Goal: Information Seeking & Learning: Learn about a topic

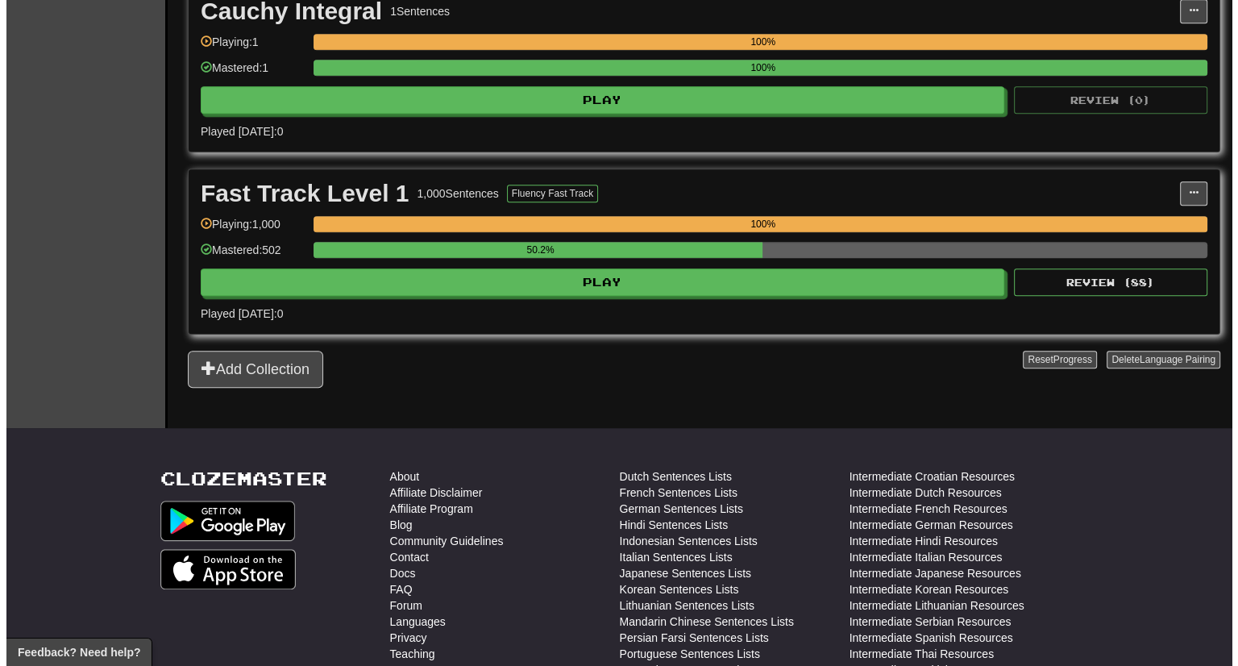
scroll to position [1115, 0]
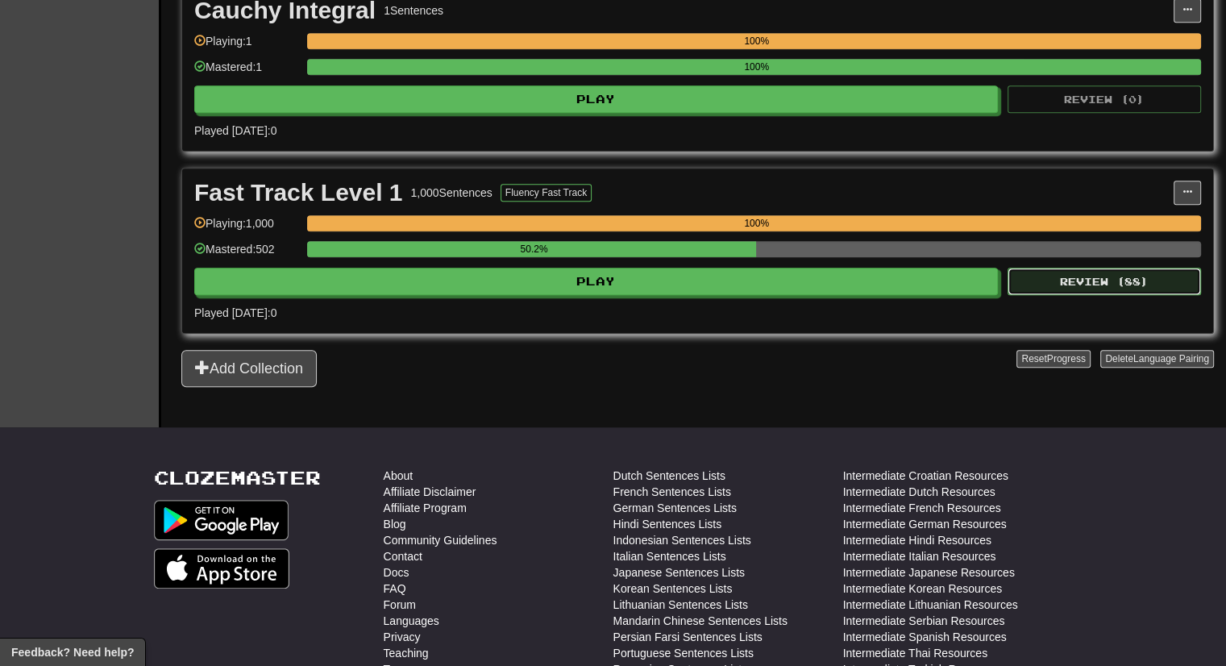
click at [1105, 272] on button "Review ( 88 )" at bounding box center [1104, 281] width 193 height 27
select select "***"
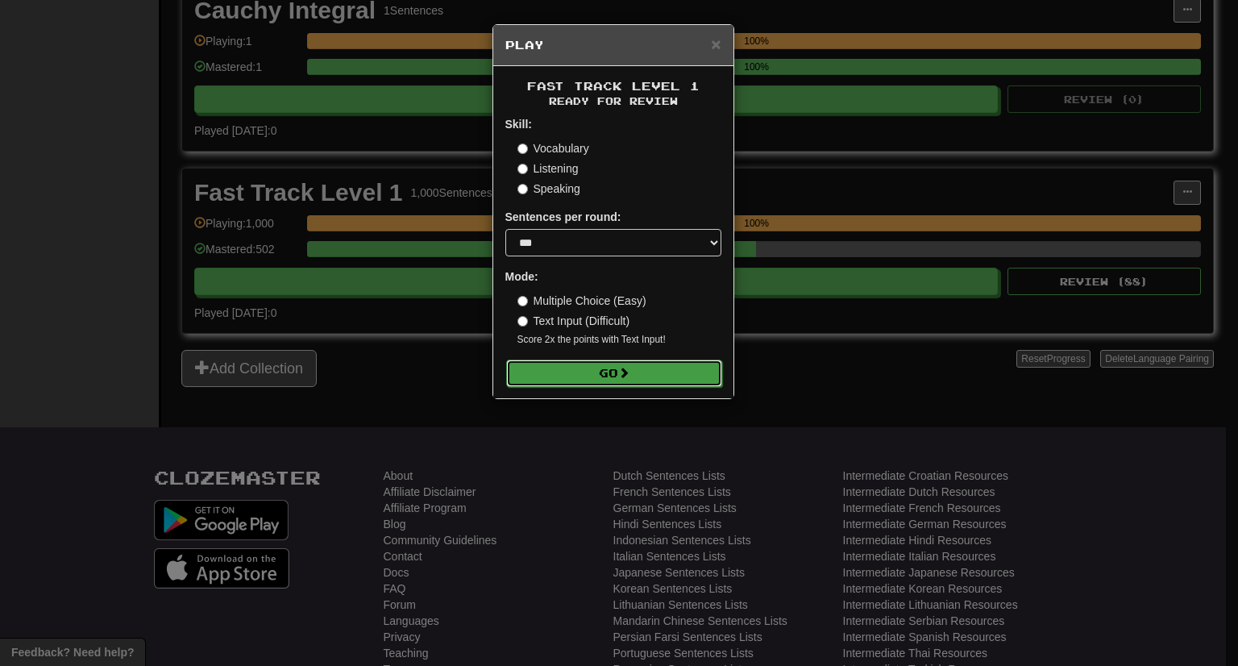
click at [598, 376] on button "Go" at bounding box center [614, 373] width 216 height 27
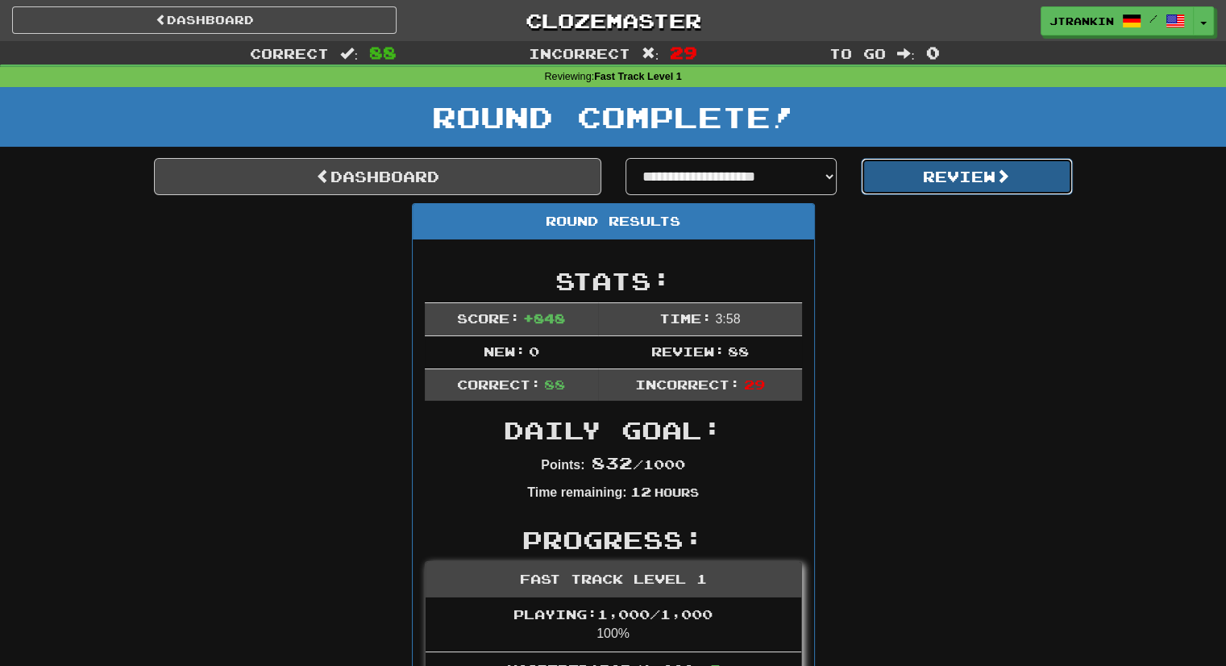
click at [976, 169] on button "Review" at bounding box center [967, 176] width 212 height 37
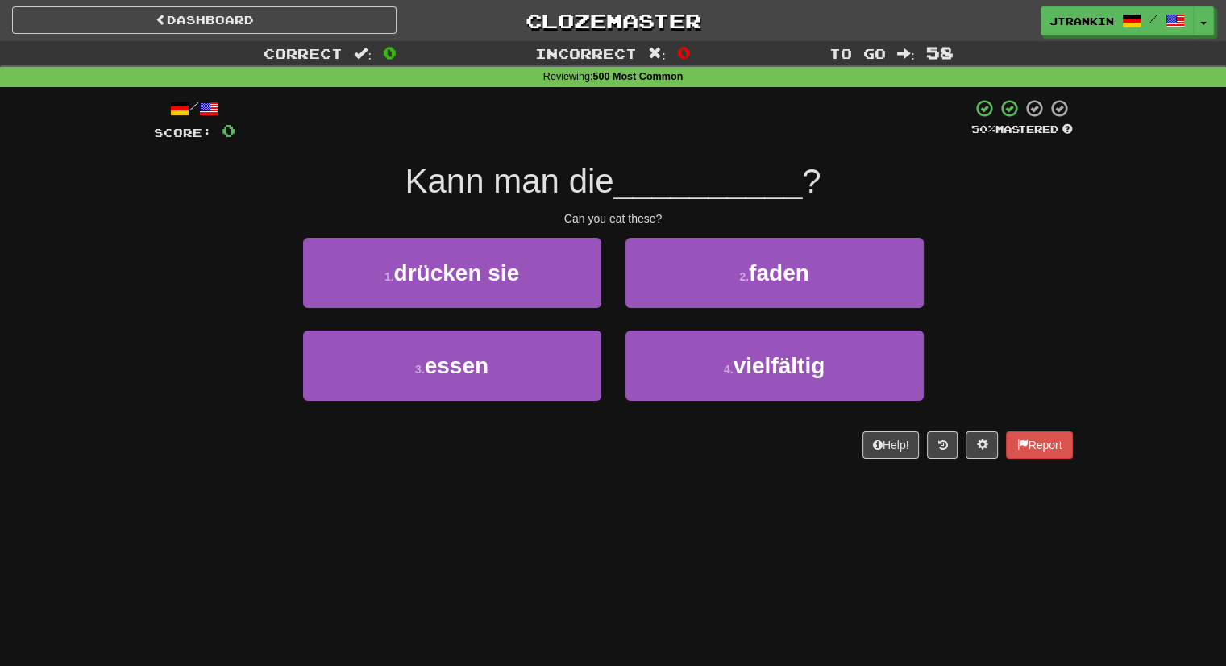
click at [1110, 316] on div "Correct : 0 Incorrect : 0 To go : 58 Reviewing : 500 Most Common / Score: 0 50 …" at bounding box center [613, 261] width 1226 height 440
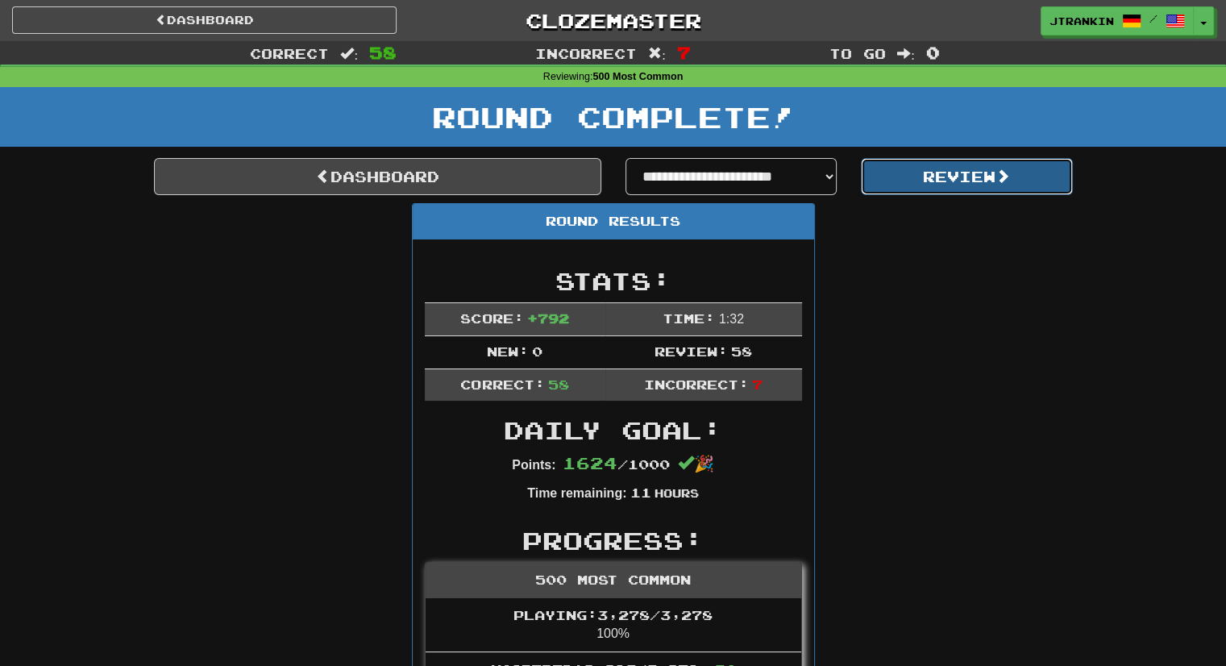
click at [1052, 186] on button "Review" at bounding box center [967, 176] width 212 height 37
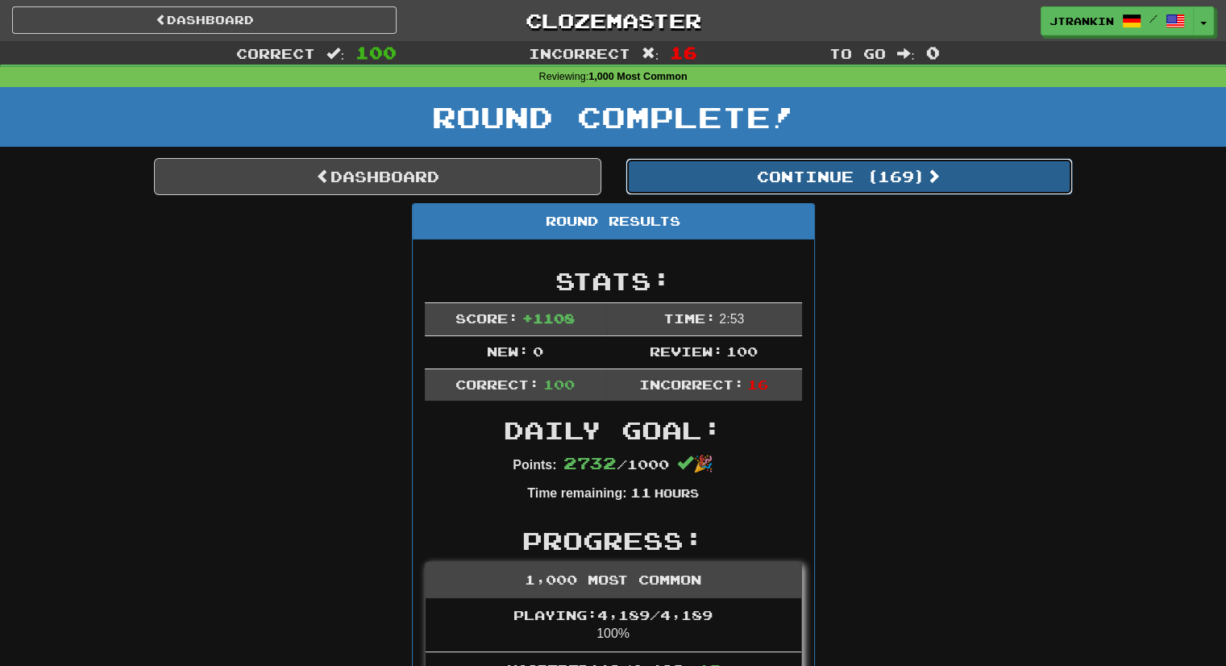
click at [1052, 186] on button "Continue ( 169 )" at bounding box center [849, 176] width 447 height 37
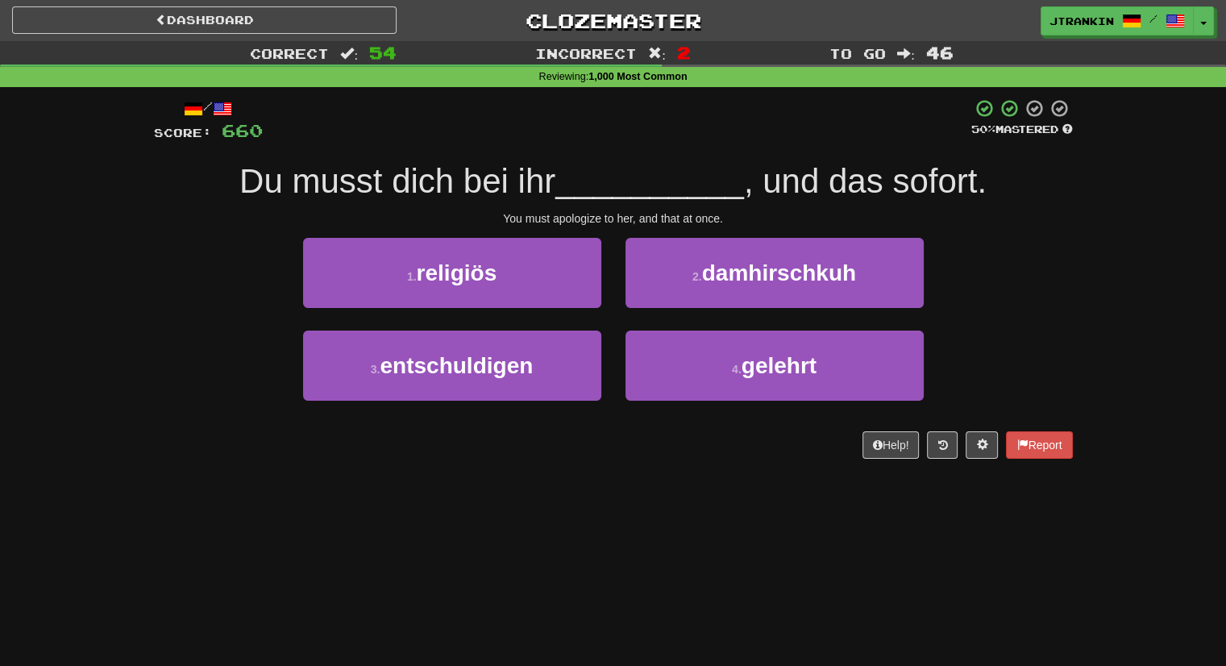
click at [1145, 323] on div "Correct : 54 Incorrect : 2 To go : 46 Reviewing : 1,000 Most Common / Score: 66…" at bounding box center [613, 261] width 1226 height 440
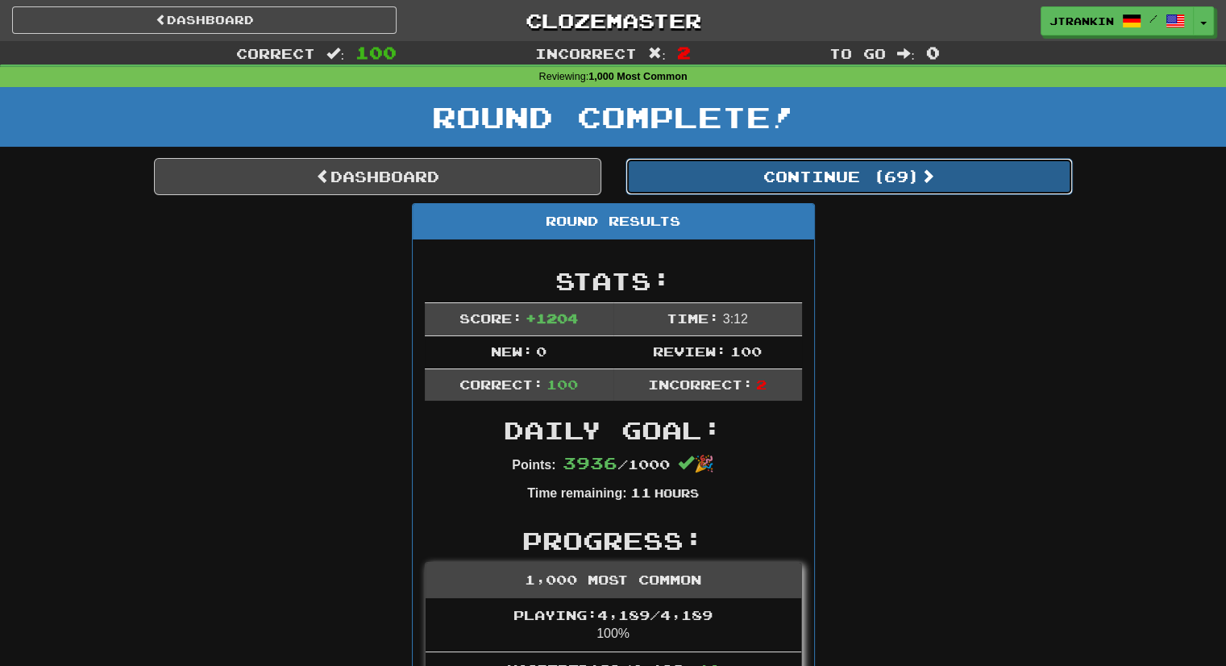
click at [971, 173] on button "Continue ( 69 )" at bounding box center [849, 176] width 447 height 37
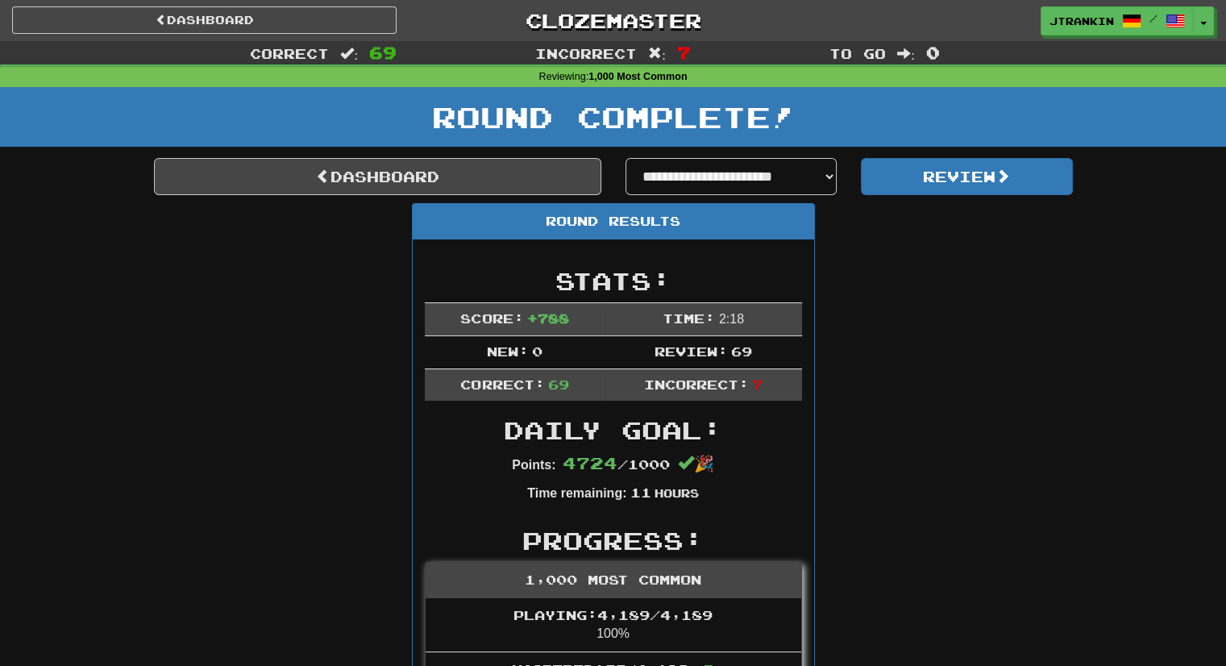
click at [958, 180] on button "Review" at bounding box center [967, 176] width 212 height 37
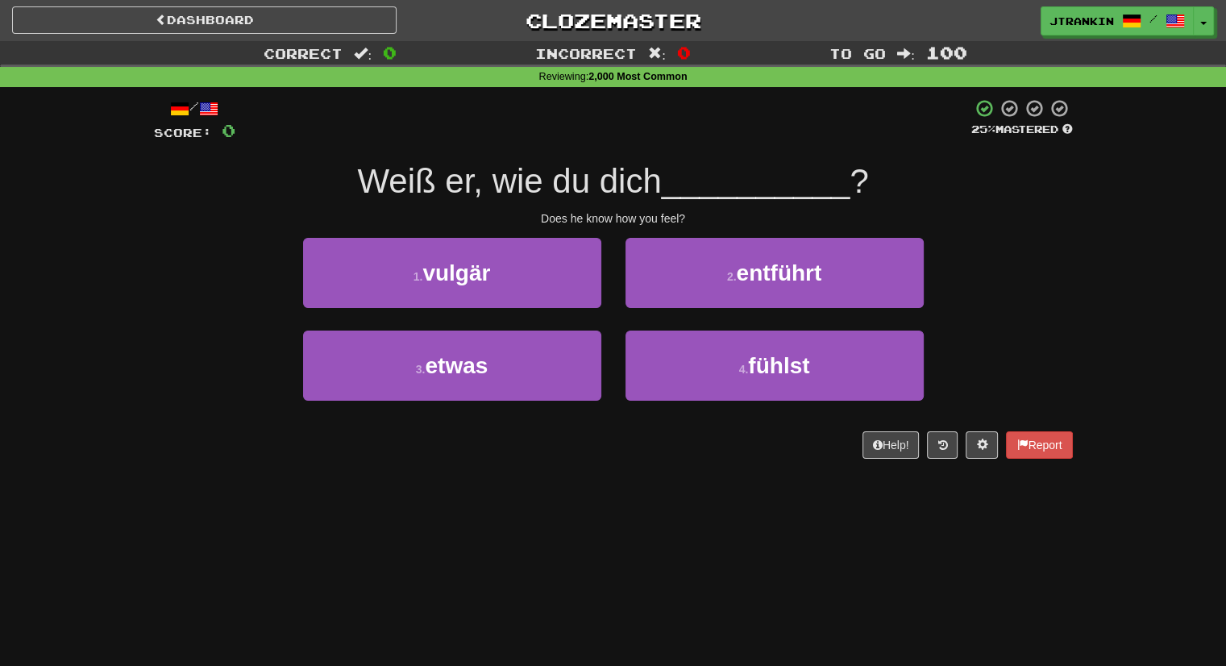
click at [1030, 370] on div "3 . etwas 4 . fühlst" at bounding box center [613, 377] width 967 height 93
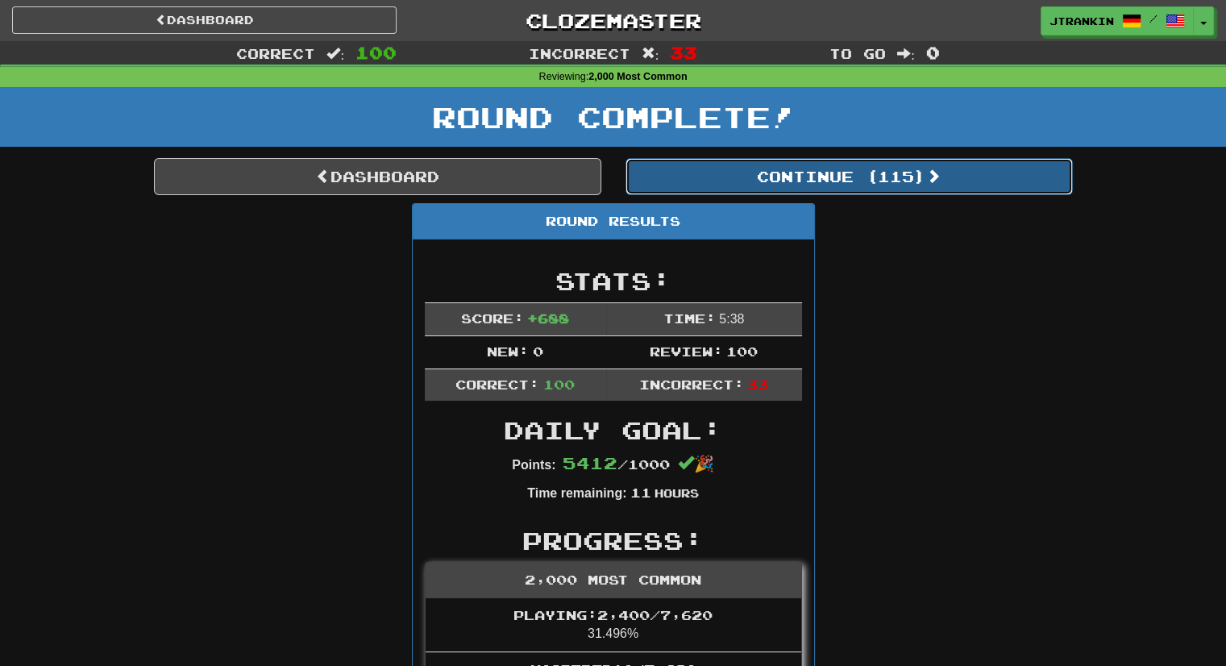
click at [912, 166] on button "Continue ( 115 )" at bounding box center [849, 176] width 447 height 37
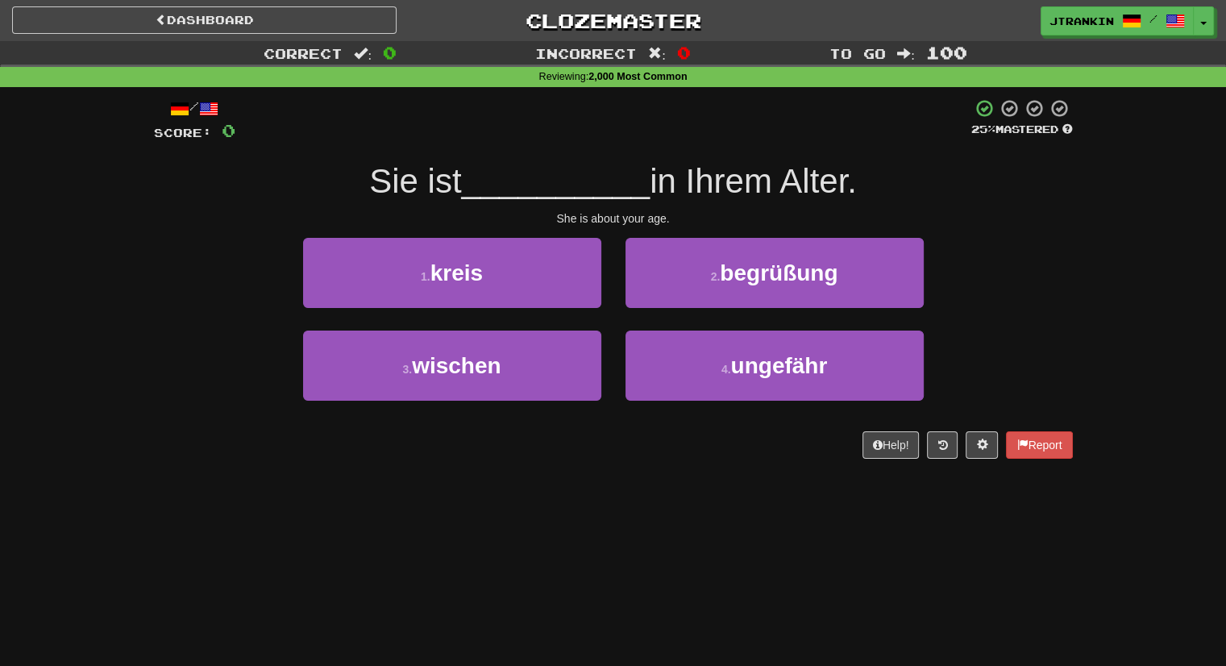
click at [958, 220] on div "She is about your age." at bounding box center [613, 218] width 919 height 16
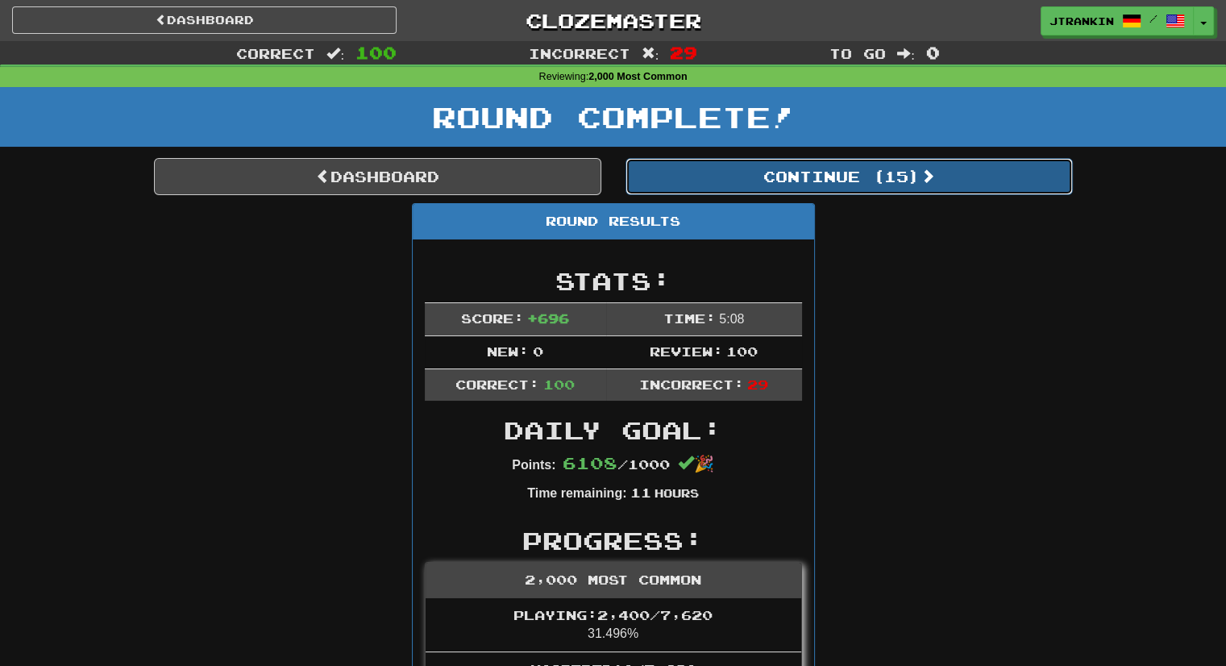
click at [895, 180] on button "Continue ( 15 )" at bounding box center [849, 176] width 447 height 37
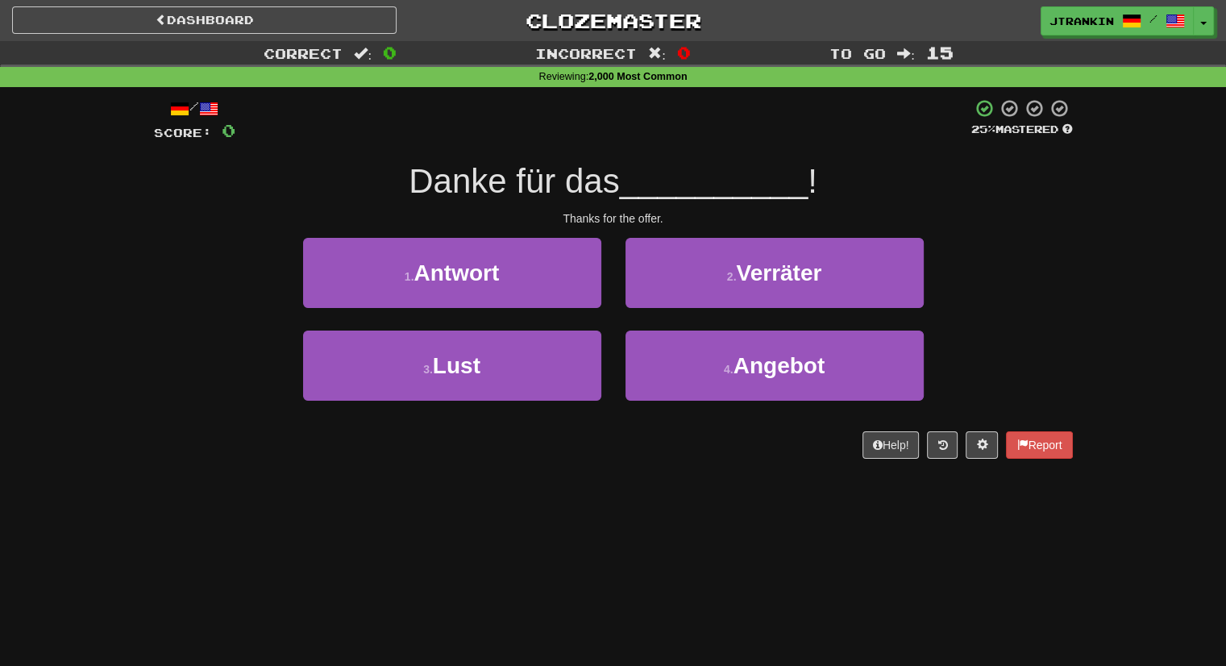
click at [990, 208] on div "/ Score: 0 25 % Mastered Danke für das __________ ! Thanks for the offer. 1 . A…" at bounding box center [613, 278] width 919 height 360
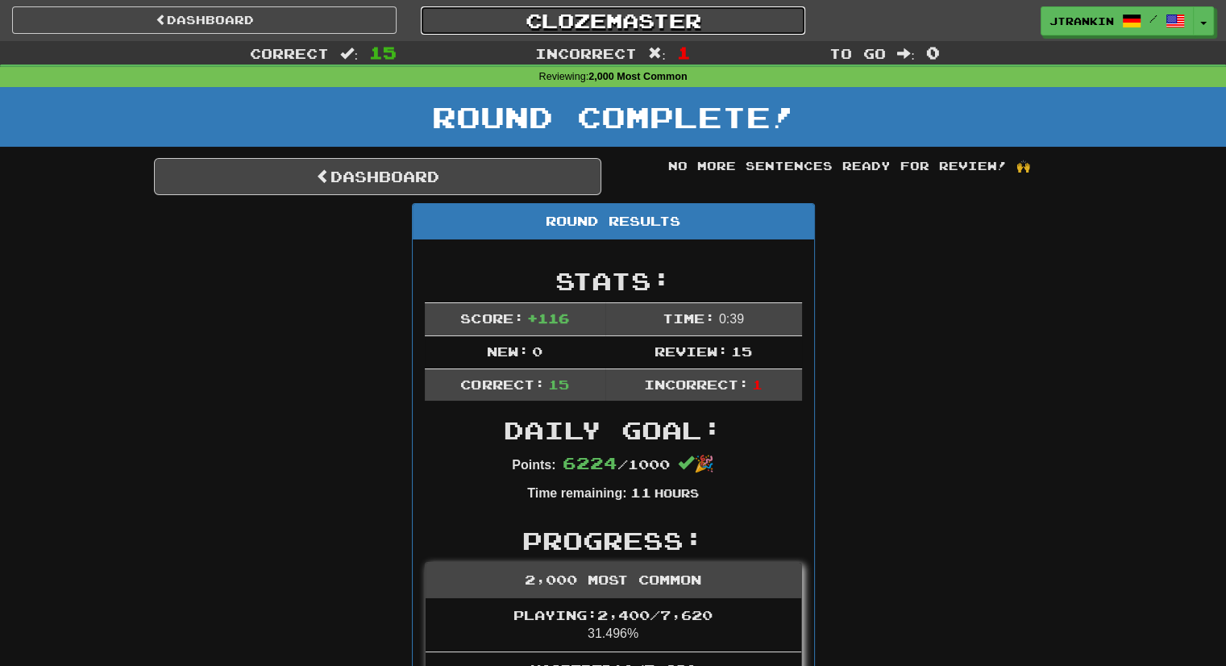
click at [665, 19] on link "Clozemaster" at bounding box center [613, 20] width 385 height 28
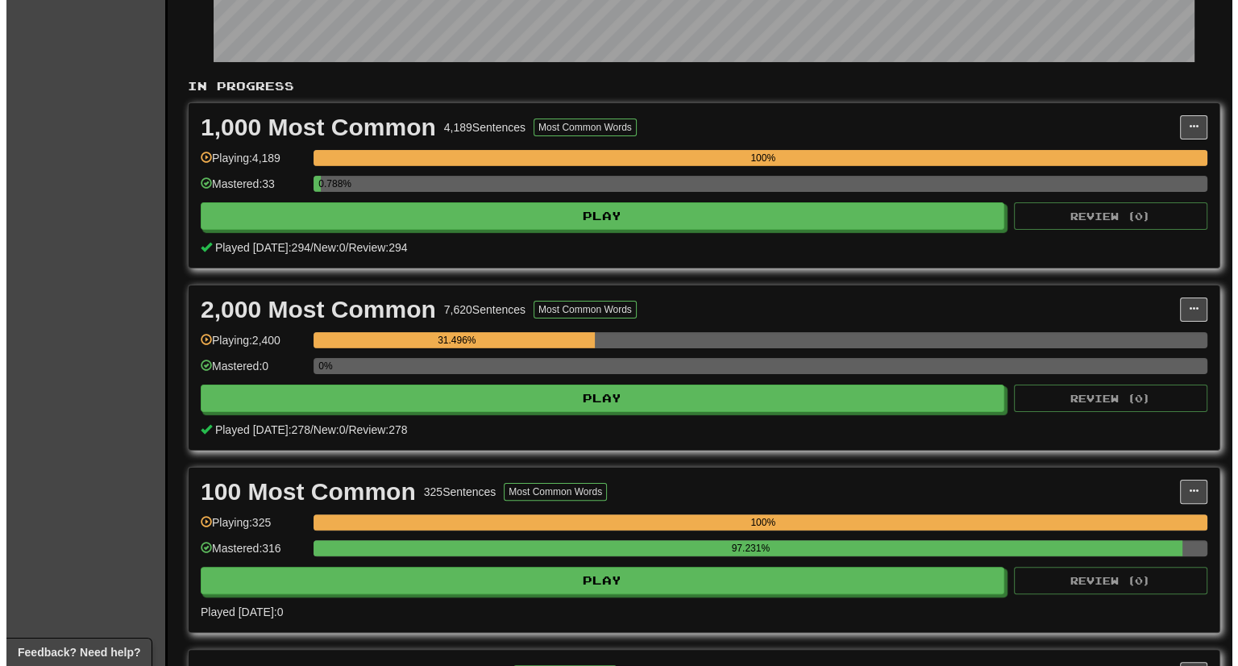
scroll to position [371, 0]
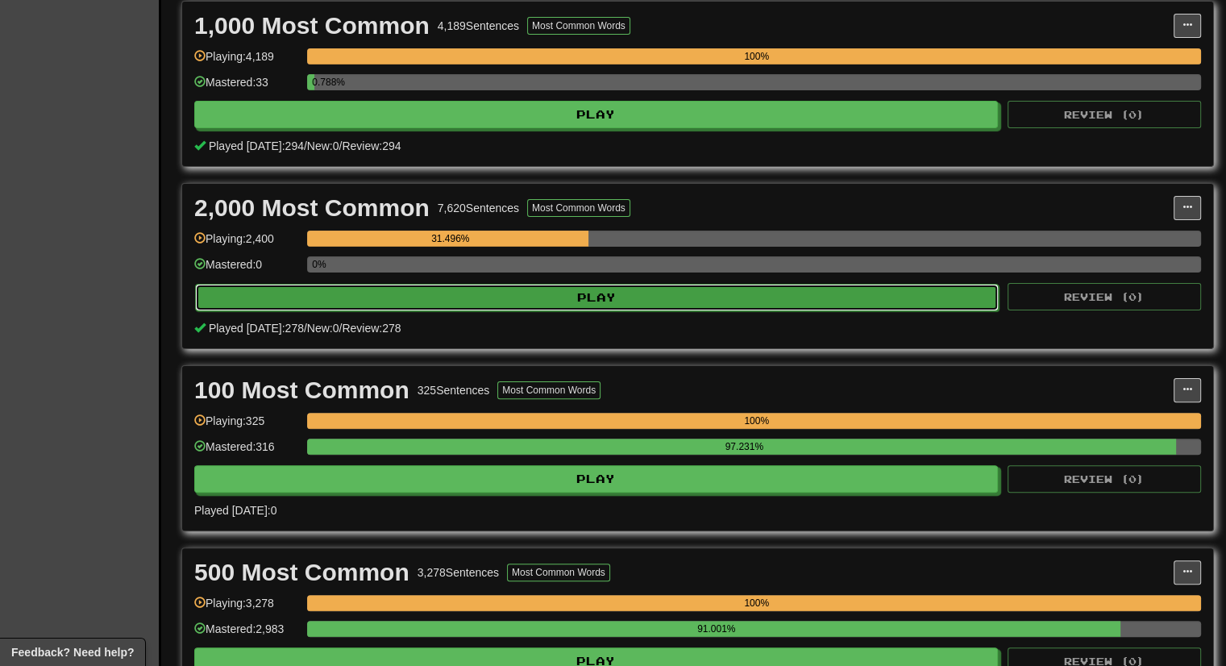
click at [672, 293] on button "Play" at bounding box center [597, 297] width 804 height 27
select select "***"
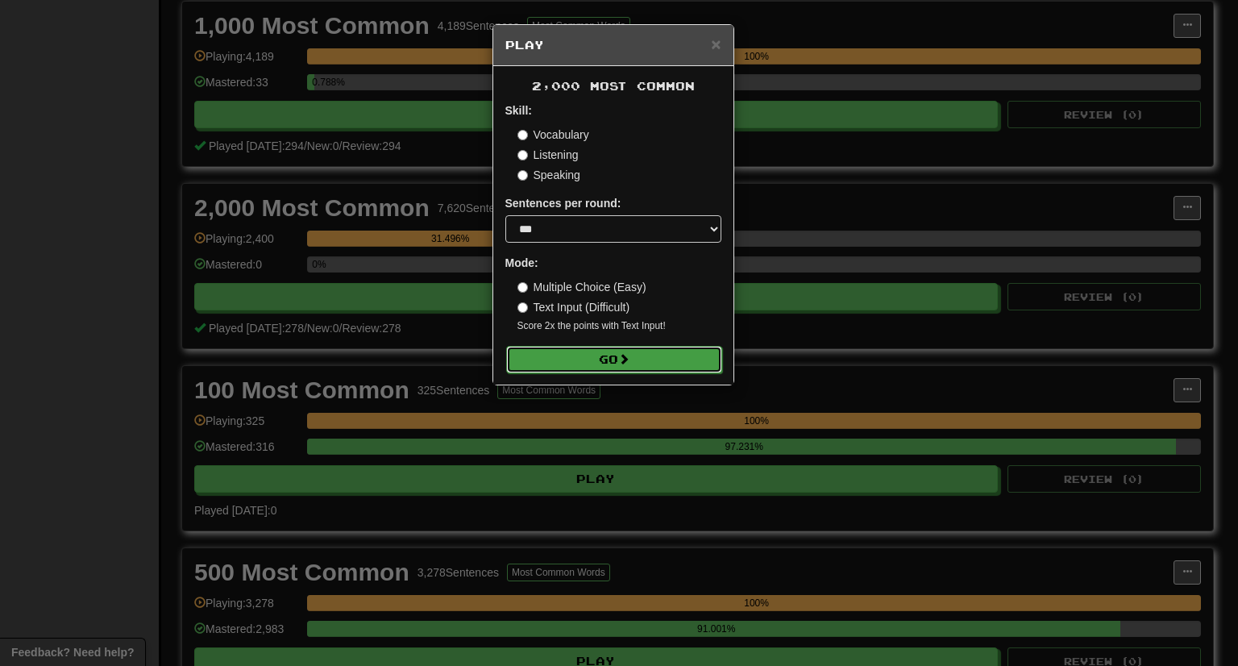
click at [667, 351] on button "Go" at bounding box center [614, 359] width 216 height 27
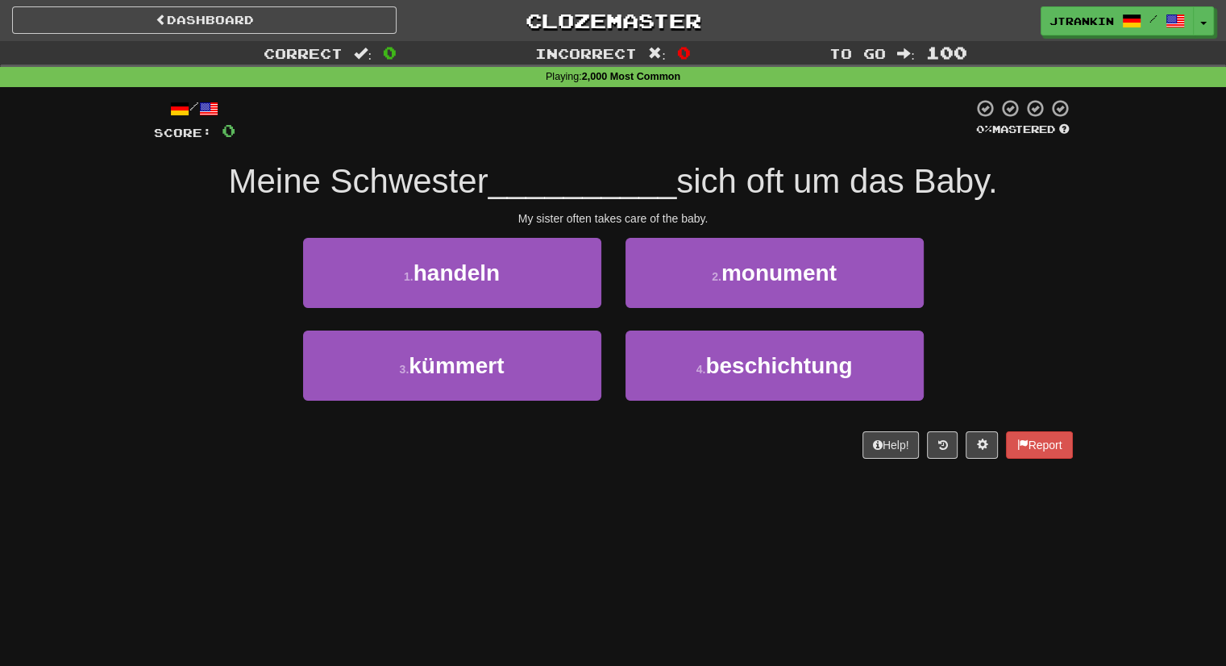
click at [1010, 271] on div "1 . handeln 2 . monument" at bounding box center [613, 284] width 967 height 93
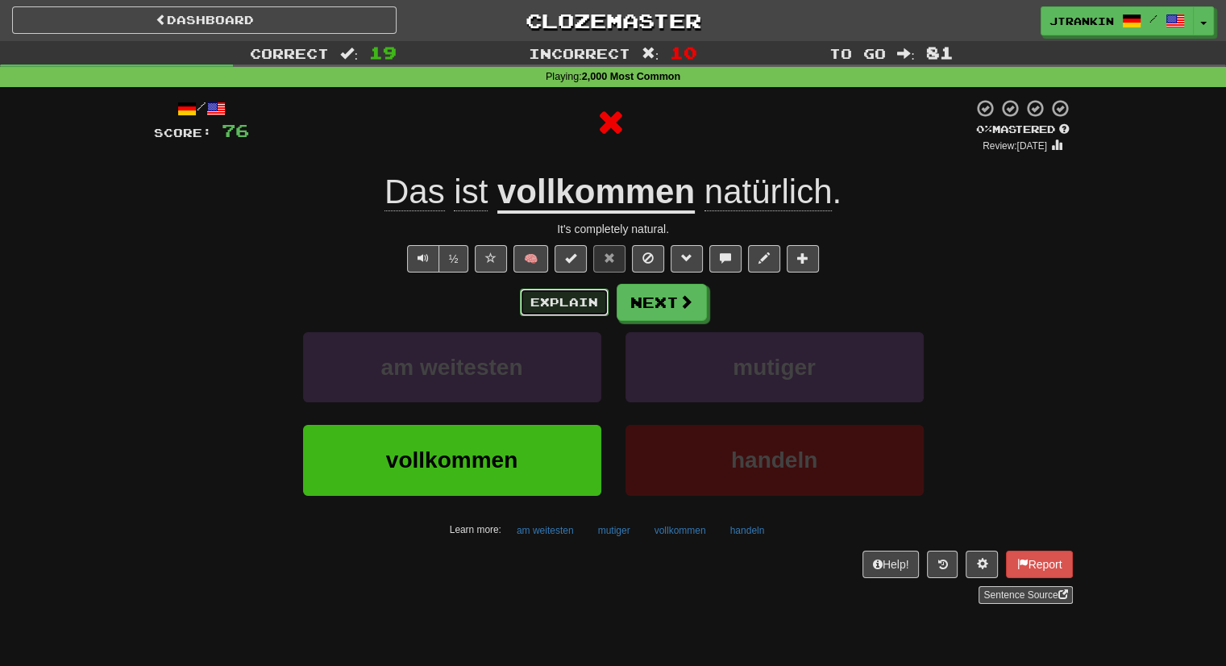
click at [564, 301] on button "Explain" at bounding box center [564, 302] width 89 height 27
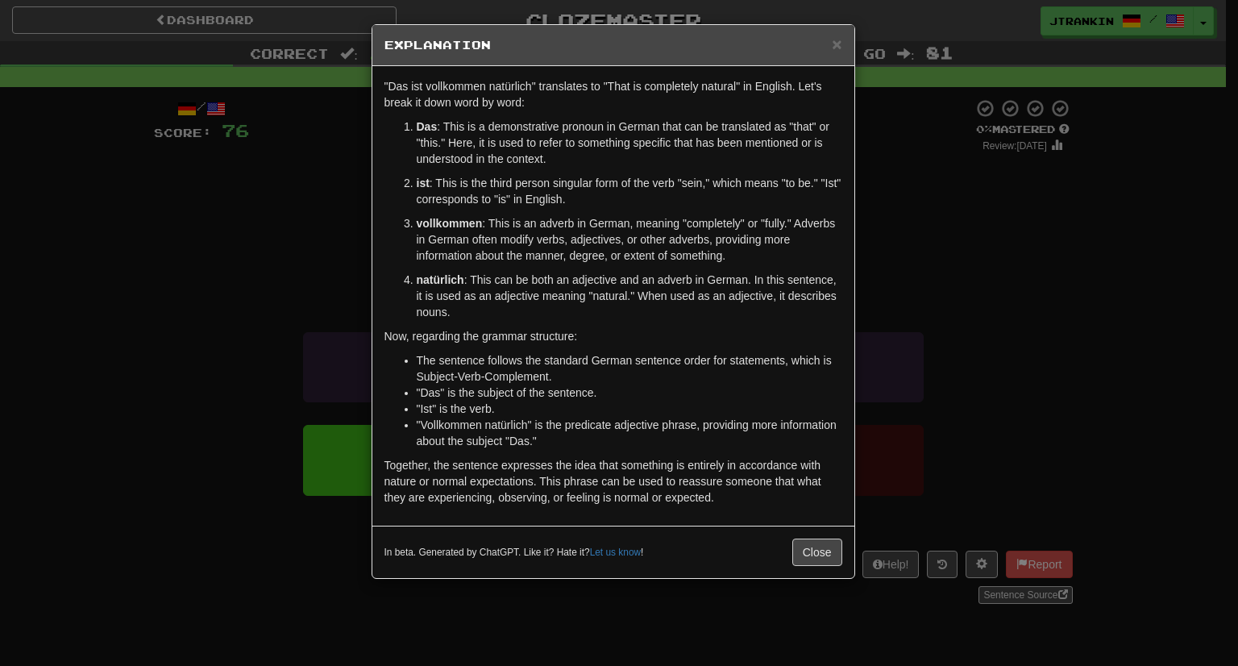
click at [1001, 263] on div "× Explanation "Das ist vollkommen natürlich" translates to "That is completely …" at bounding box center [619, 333] width 1238 height 666
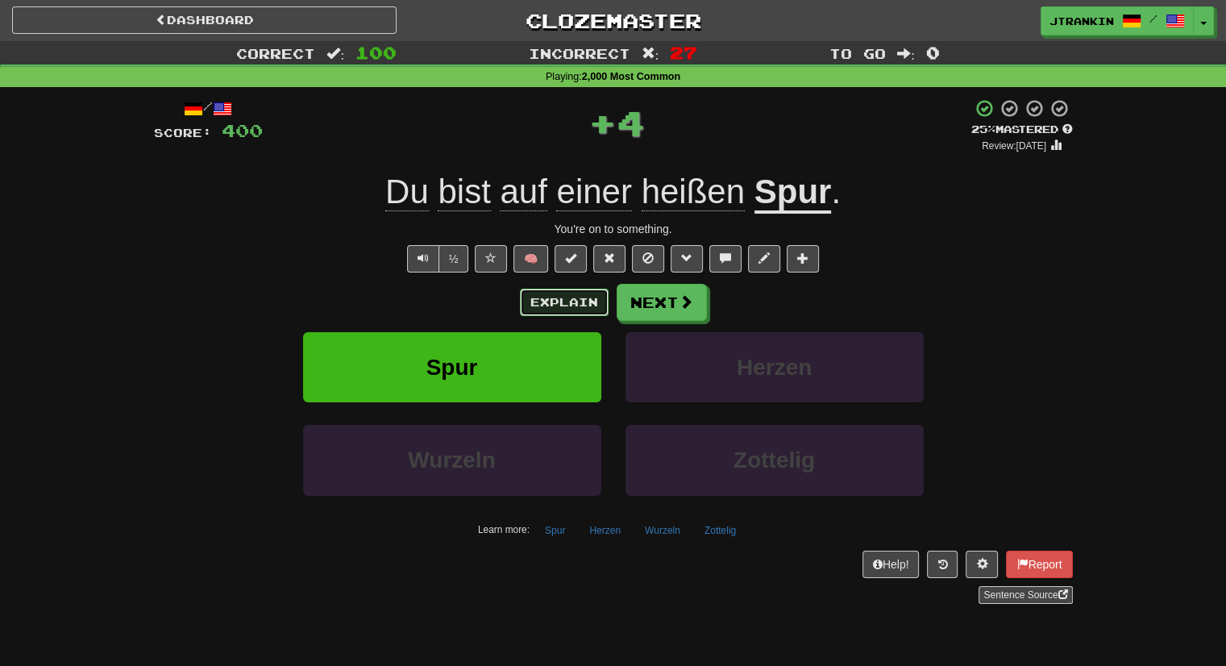
click at [576, 310] on button "Explain" at bounding box center [564, 302] width 89 height 27
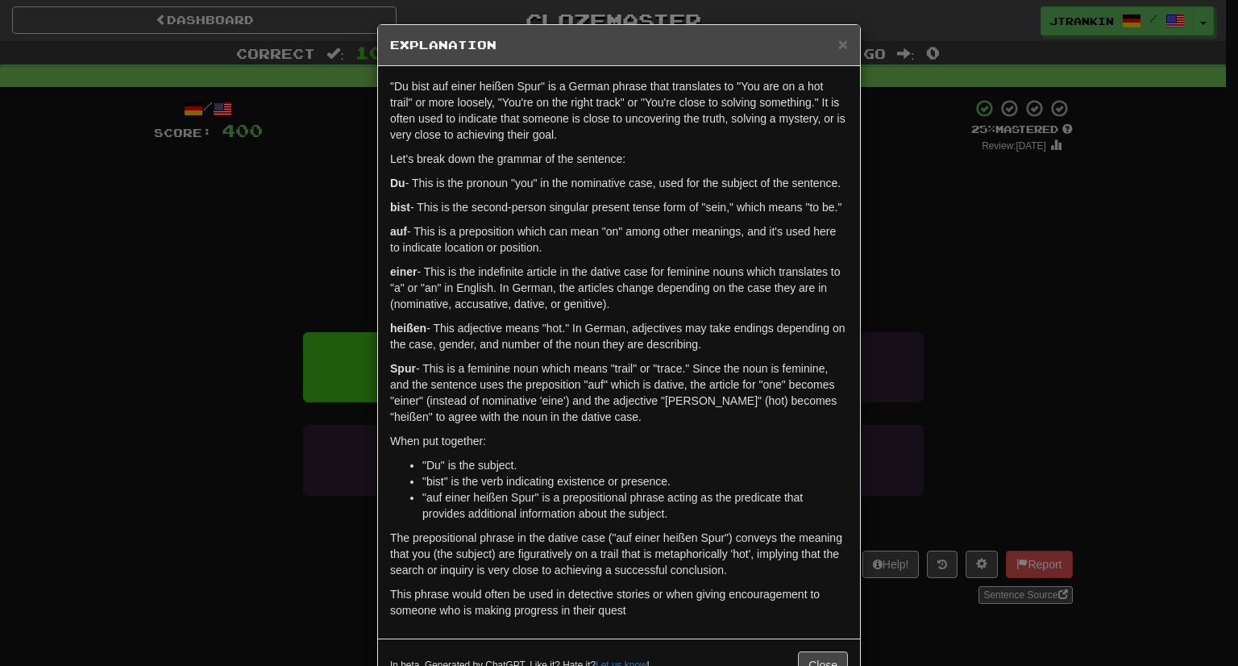
click at [964, 294] on div "× Explanation "Du bist auf einer heißen Spur" is a German phrase that translate…" at bounding box center [619, 333] width 1238 height 666
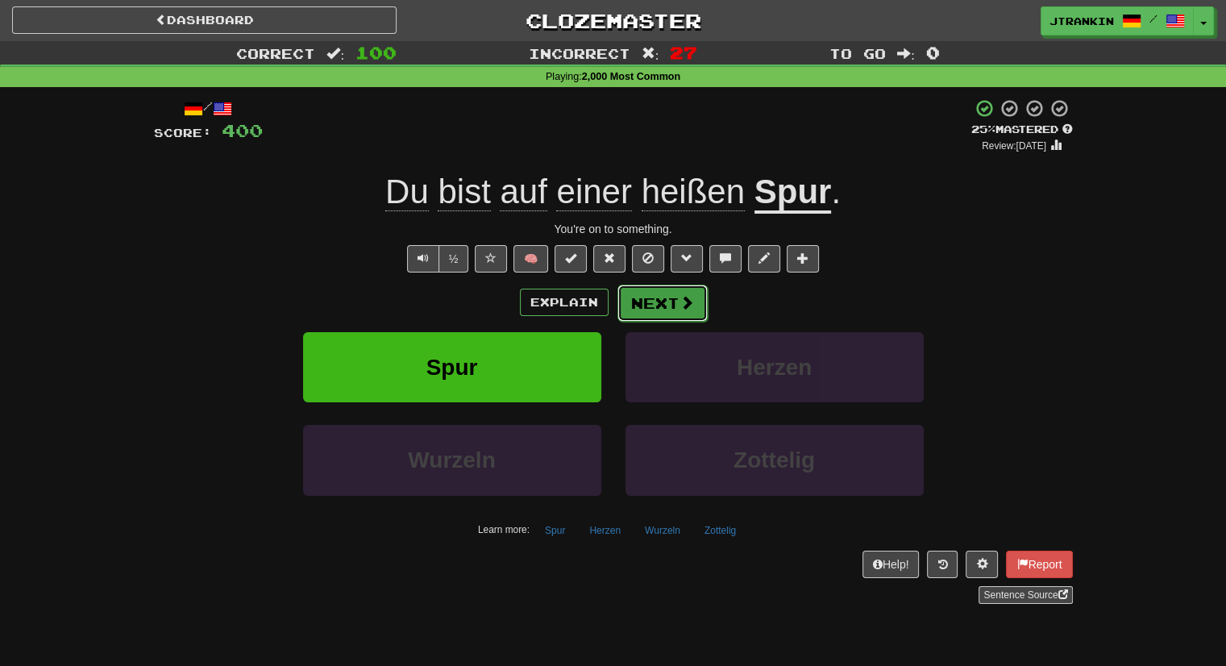
click at [648, 316] on button "Next" at bounding box center [663, 303] width 90 height 37
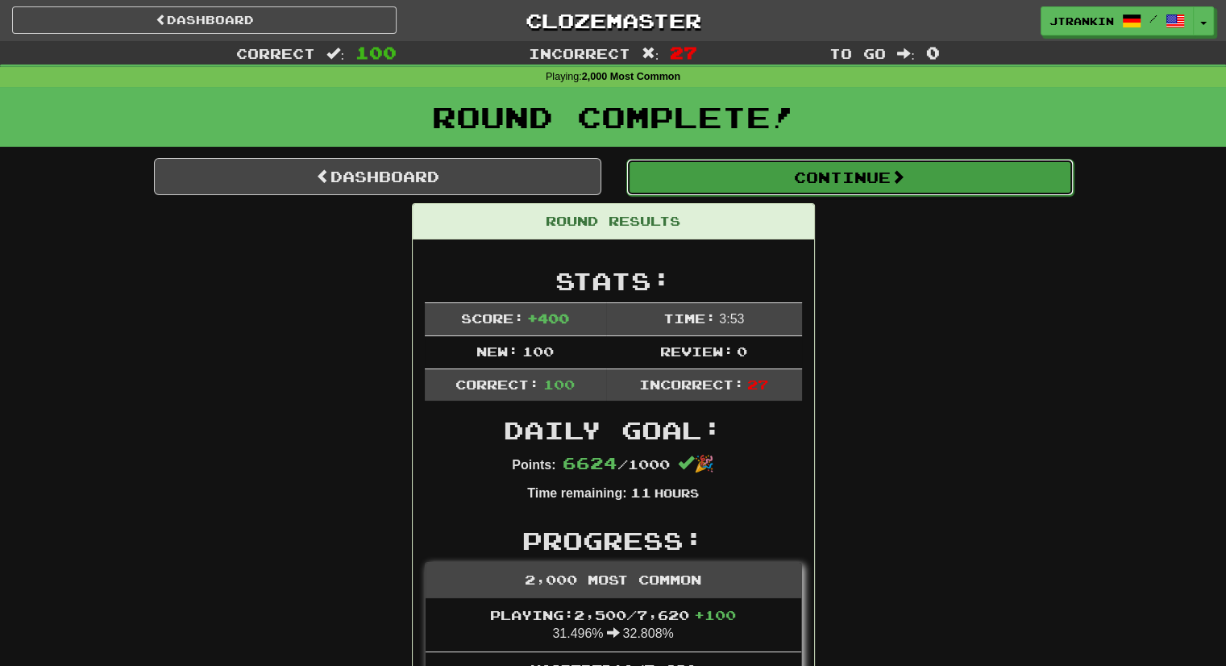
click at [864, 186] on button "Continue" at bounding box center [849, 177] width 447 height 37
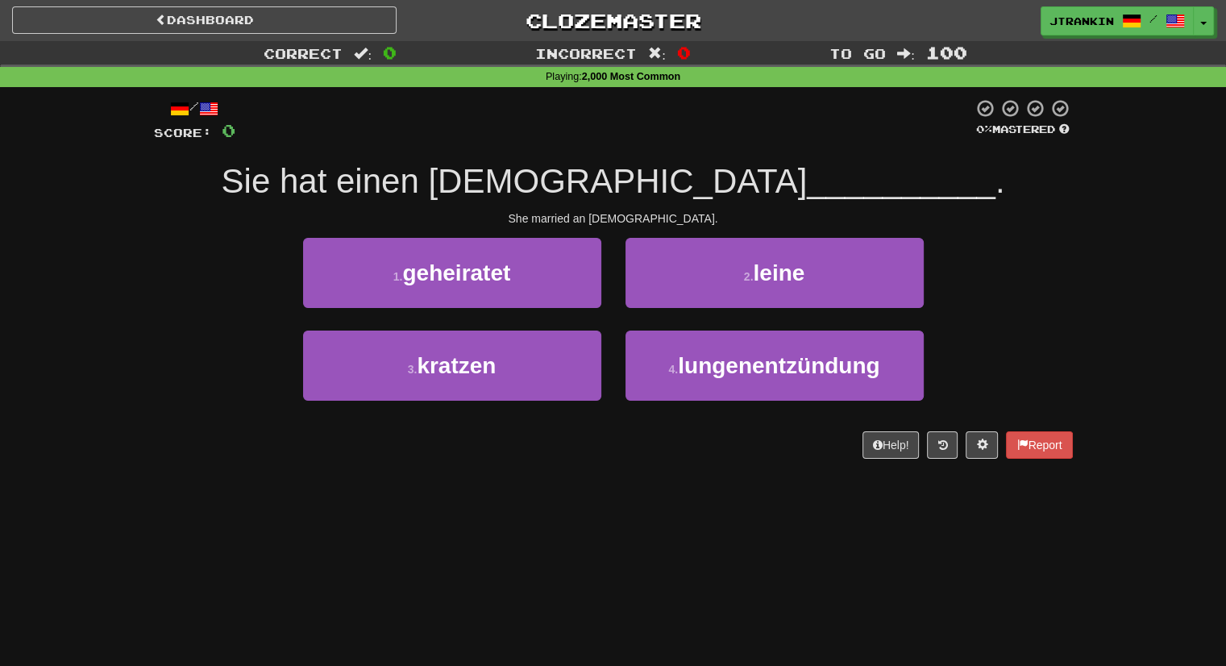
click at [1055, 272] on div "1 . geheiratet 2 . leine" at bounding box center [613, 284] width 967 height 93
